Goal: Information Seeking & Learning: Learn about a topic

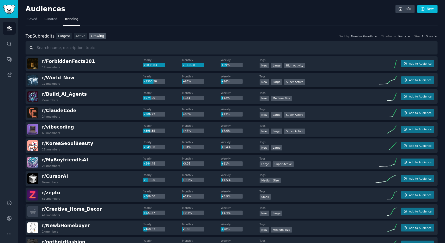
click at [81, 46] on input "text" at bounding box center [232, 47] width 413 height 13
type input "s"
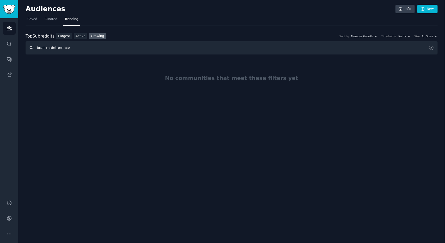
drag, startPoint x: 78, startPoint y: 51, endPoint x: 22, endPoint y: 50, distance: 55.6
click at [22, 50] on div "Audiences Info New Saved Curated Trending Top Subreddits Top Subreddits Largest…" at bounding box center [231, 121] width 427 height 243
click at [75, 48] on input "boat maintanence" at bounding box center [232, 47] width 413 height 13
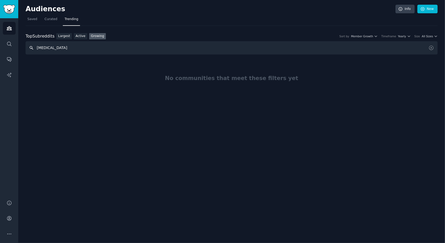
type input "[MEDICAL_DATA]"
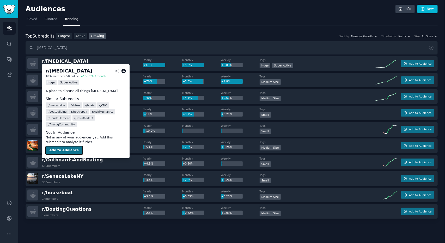
click at [63, 146] on button "Add to Audience" at bounding box center [64, 150] width 37 height 8
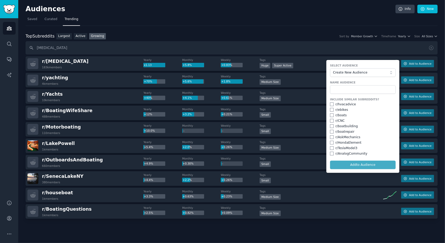
click at [382, 127] on div "r/ boatbuilding" at bounding box center [363, 126] width 66 height 5
click at [348, 87] on input "text" at bounding box center [363, 89] width 66 height 9
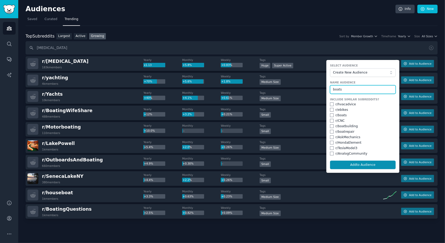
type input "boats"
click at [330, 116] on input "checkbox" at bounding box center [332, 116] width 4 height 4
checkbox input "true"
click at [331, 131] on input "checkbox" at bounding box center [332, 132] width 4 height 4
checkbox input "true"
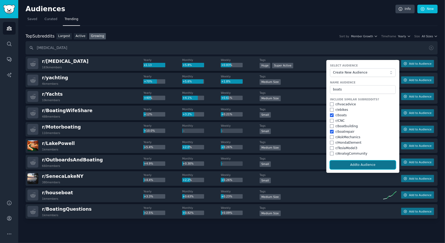
click at [354, 164] on button "Add to Audience" at bounding box center [363, 165] width 66 height 9
checkbox input "false"
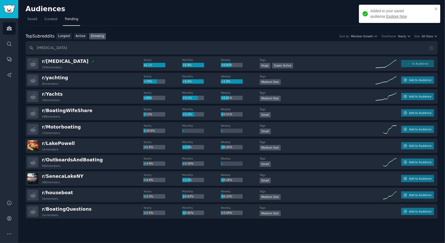
click at [387, 17] on link "Explore Now" at bounding box center [397, 16] width 21 height 4
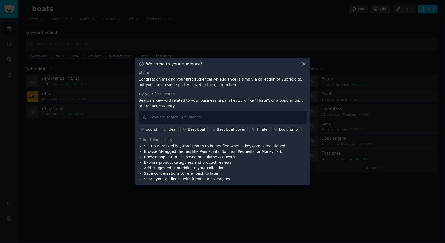
click at [305, 63] on icon at bounding box center [303, 63] width 5 height 5
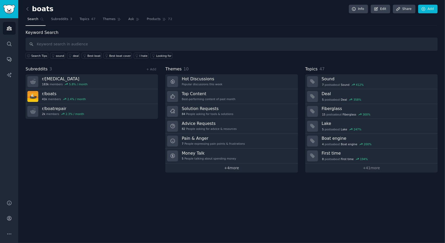
click at [228, 165] on link "+ 4 more" at bounding box center [231, 168] width 133 height 9
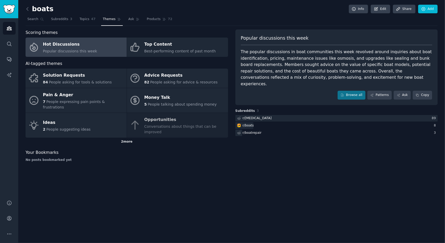
click at [123, 138] on div "2 more" at bounding box center [127, 142] width 203 height 8
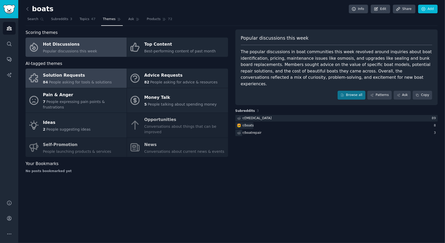
click at [74, 80] on span "People asking for tools & solutions" at bounding box center [80, 82] width 63 height 4
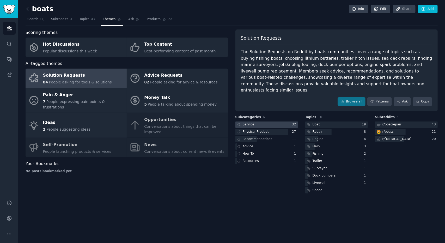
click at [247, 122] on div "Service" at bounding box center [249, 124] width 12 height 5
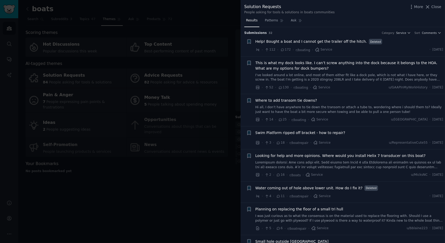
click at [182, 172] on div at bounding box center [222, 121] width 445 height 243
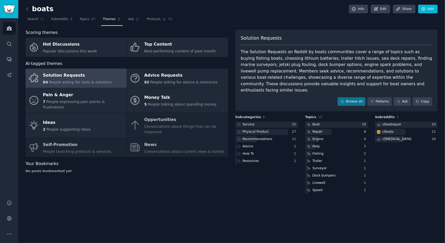
click at [183, 180] on div "Scoring themes Hot Discussions Popular discussions this week Top Content Best-p…" at bounding box center [127, 111] width 203 height 165
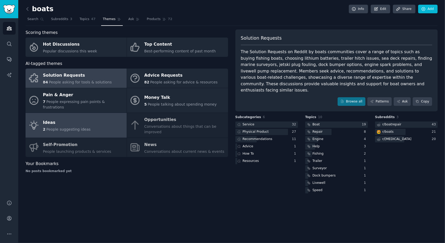
click at [86, 122] on link "Ideas 2 People suggesting ideas" at bounding box center [76, 125] width 101 height 25
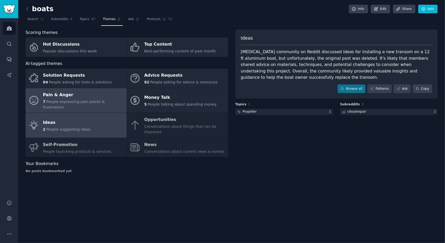
click at [89, 100] on span "People expressing pain points & frustrations" at bounding box center [74, 105] width 62 height 10
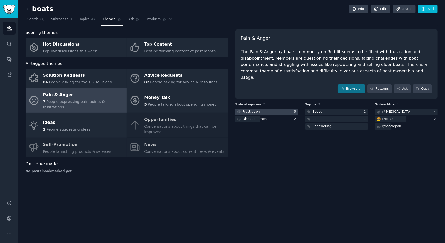
click at [257, 110] on div "Frustration" at bounding box center [251, 112] width 17 height 5
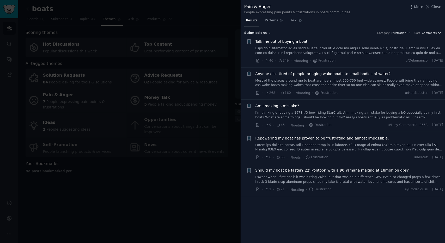
click at [219, 193] on div at bounding box center [222, 121] width 445 height 243
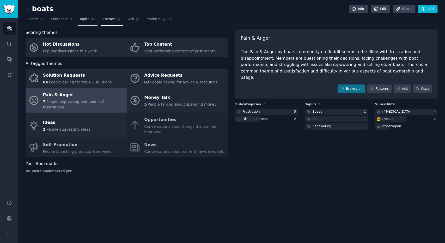
click at [82, 21] on span "Topics" at bounding box center [85, 19] width 10 height 5
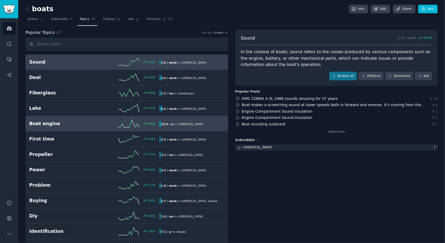
click at [97, 120] on div "200 %" at bounding box center [126, 124] width 65 height 8
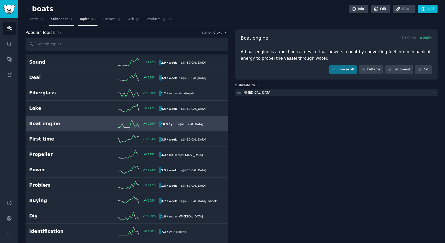
click at [58, 22] on link "Subreddits 3" at bounding box center [61, 20] width 25 height 11
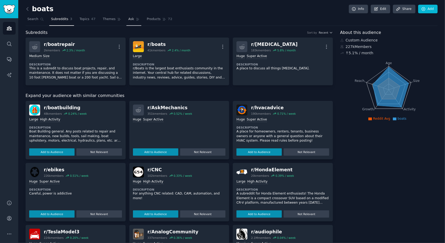
click at [128, 21] on span "Ask" at bounding box center [131, 19] width 6 height 5
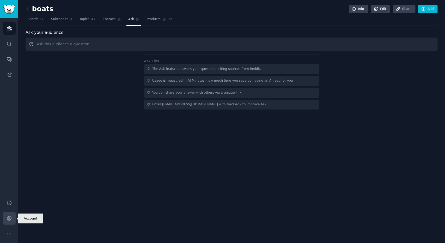
click at [8, 218] on icon "Sidebar" at bounding box center [9, 218] width 5 height 5
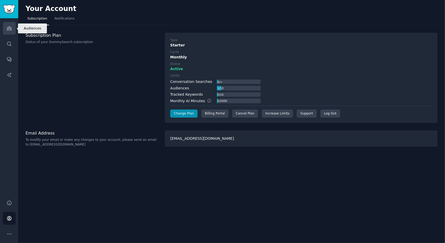
click at [10, 29] on icon "Sidebar" at bounding box center [9, 29] width 5 height 4
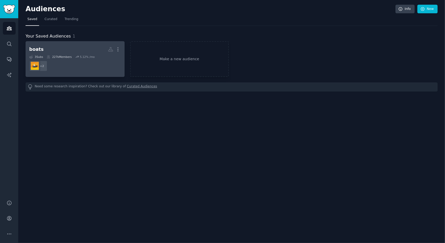
click at [64, 58] on div "227k Members" at bounding box center [59, 57] width 25 height 4
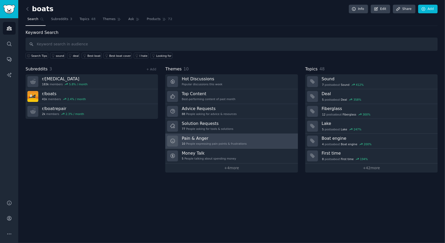
click at [204, 142] on div "10 People expressing pain points & frustrations" at bounding box center [214, 144] width 65 height 4
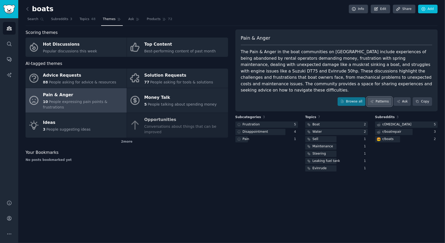
click at [384, 97] on link "Patterns" at bounding box center [380, 101] width 25 height 9
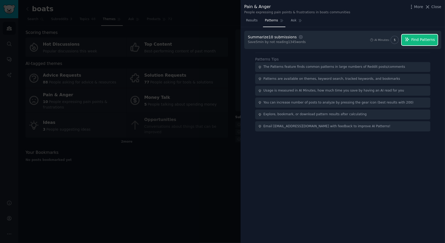
click at [422, 41] on span "Find Patterns" at bounding box center [424, 39] width 24 height 5
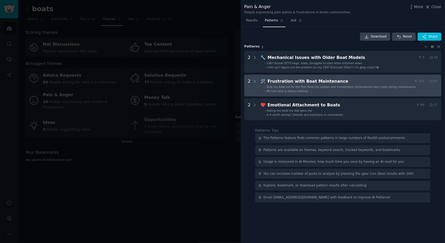
click at [353, 85] on span "Took my boat out for the first time this season and immediately remembered why …" at bounding box center [341, 86] width 149 height 3
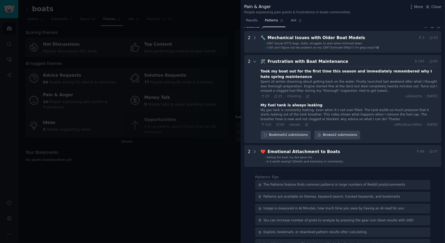
scroll to position [31, 0]
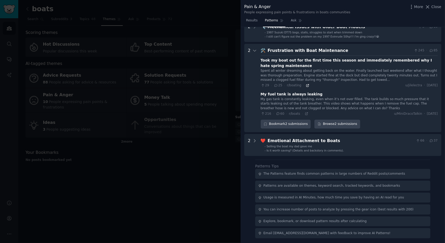
click at [306, 85] on icon at bounding box center [308, 86] width 4 height 4
